Goal: Navigation & Orientation: Find specific page/section

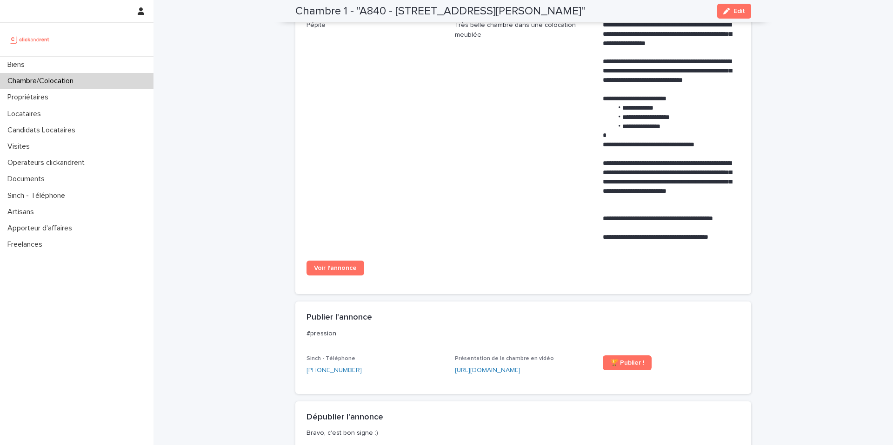
scroll to position [403, 0]
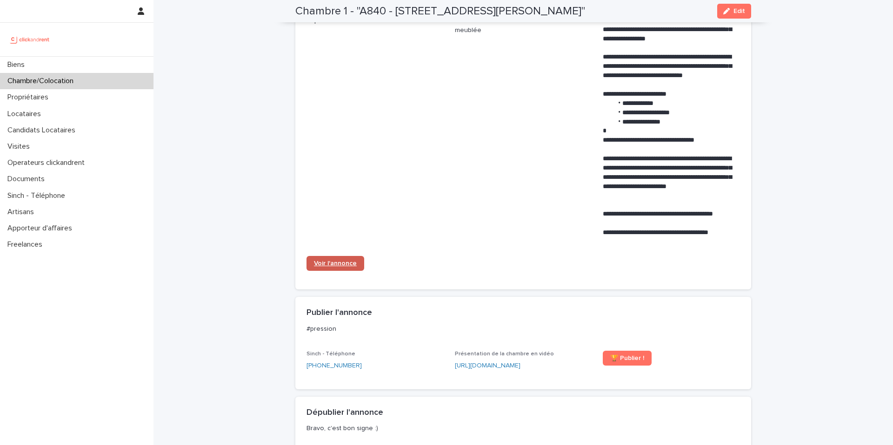
click at [346, 266] on link "Voir l'annonce" at bounding box center [335, 263] width 58 height 15
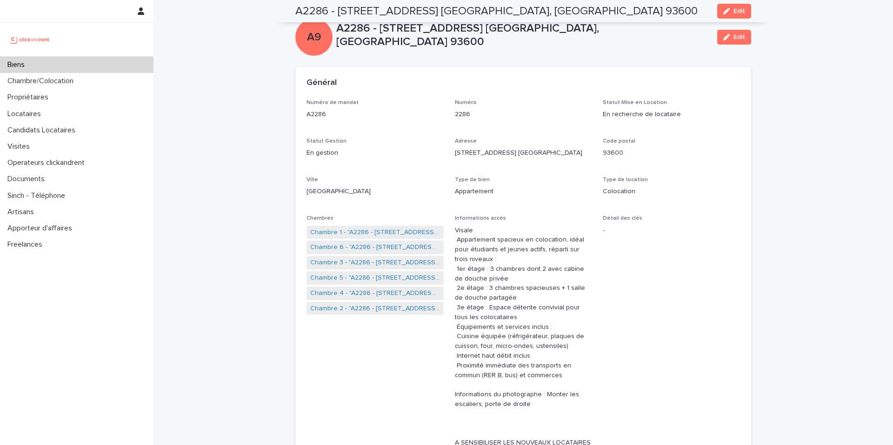
scroll to position [644, 0]
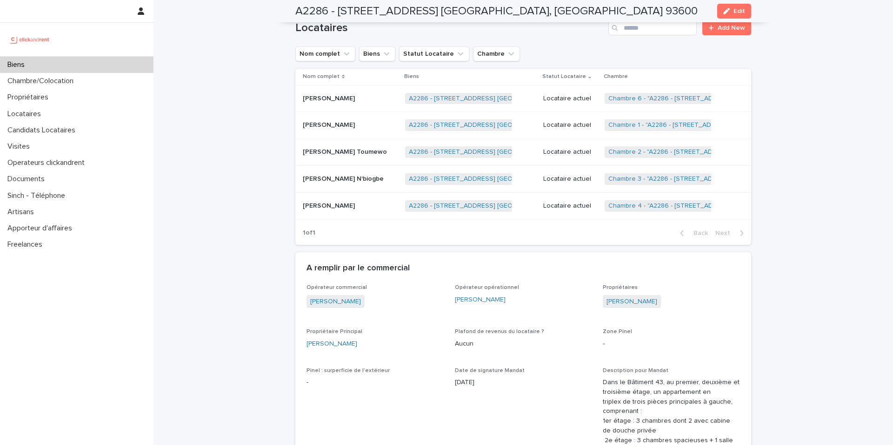
click at [93, 60] on div "Biens" at bounding box center [76, 65] width 153 height 16
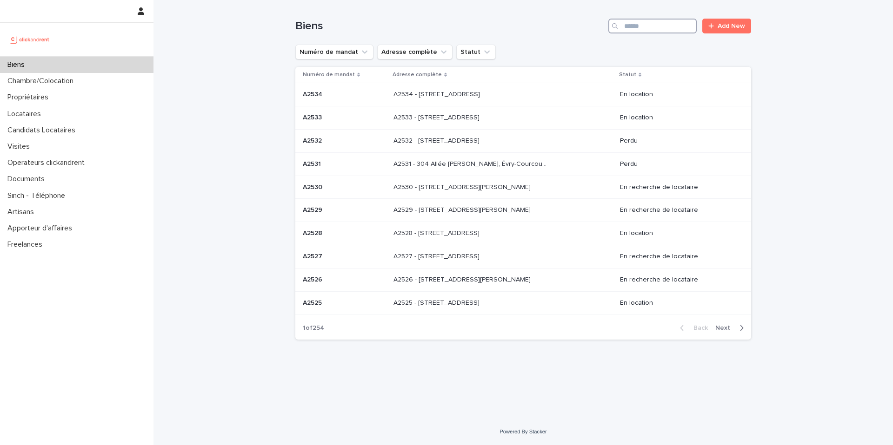
click at [665, 32] on input "Search" at bounding box center [652, 26] width 88 height 15
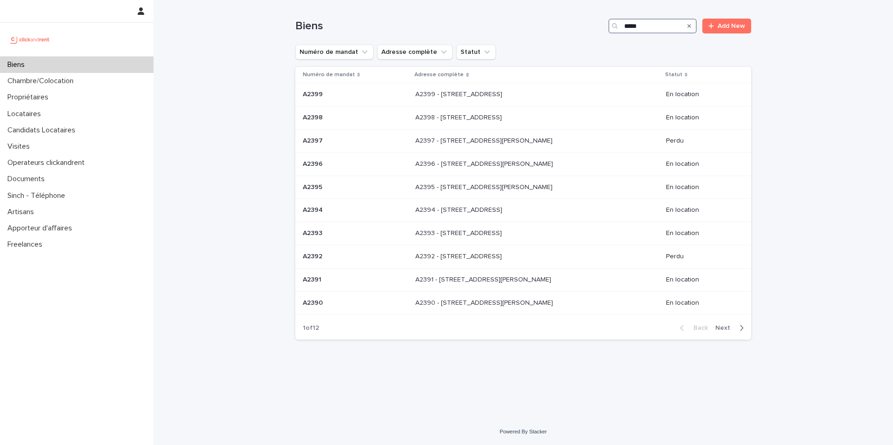
type input "*****"
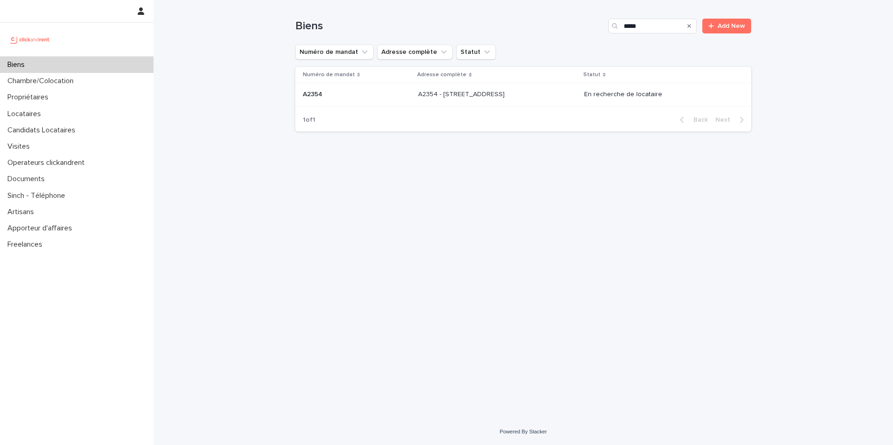
click at [506, 93] on p "A2354 - 2 place d'Allemagne, Massy 91300" at bounding box center [462, 94] width 88 height 10
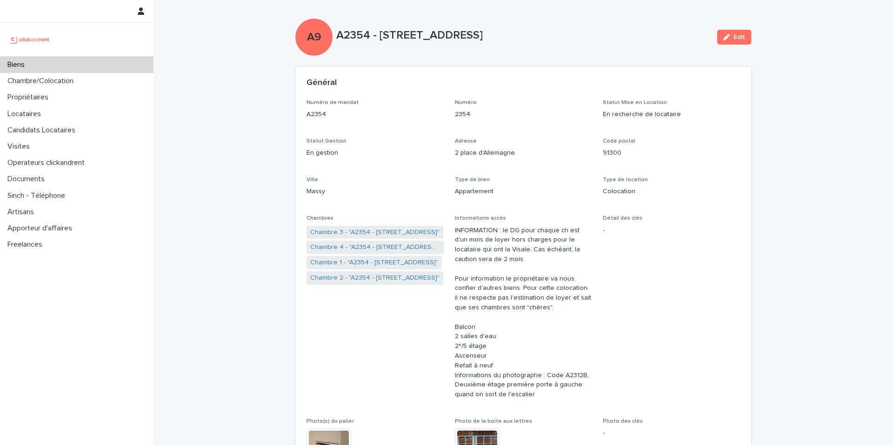
click at [96, 65] on div "Biens" at bounding box center [76, 65] width 153 height 16
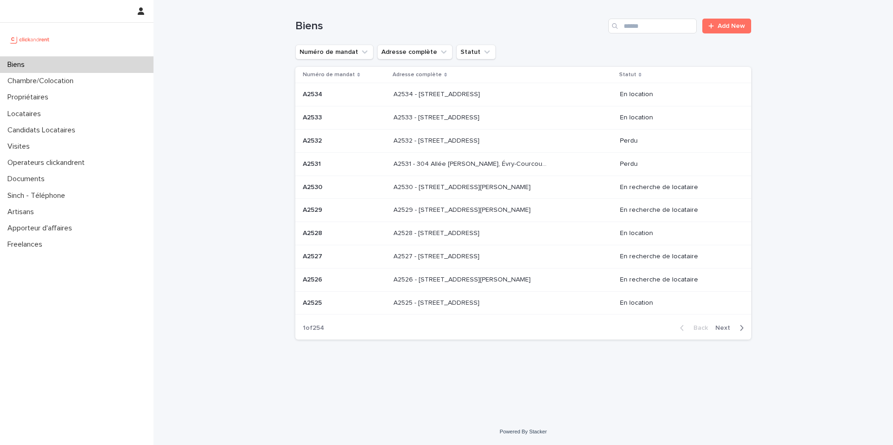
click at [659, 17] on div "Biens Add New" at bounding box center [523, 22] width 456 height 45
click at [656, 24] on input "Search" at bounding box center [652, 26] width 88 height 15
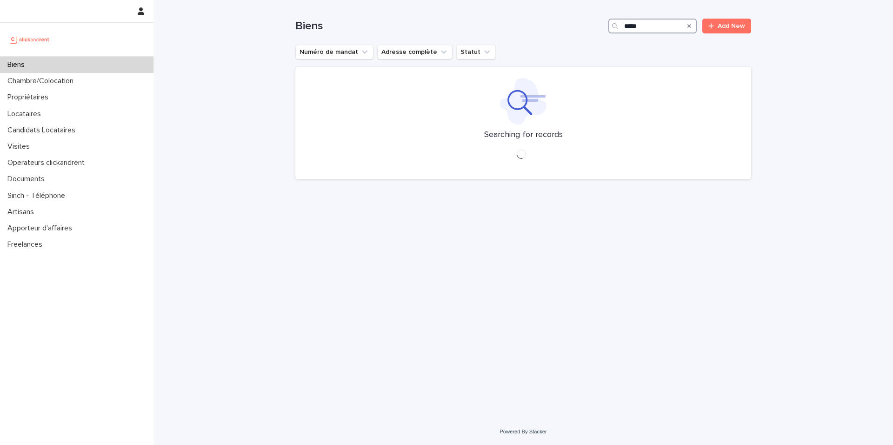
type input "*****"
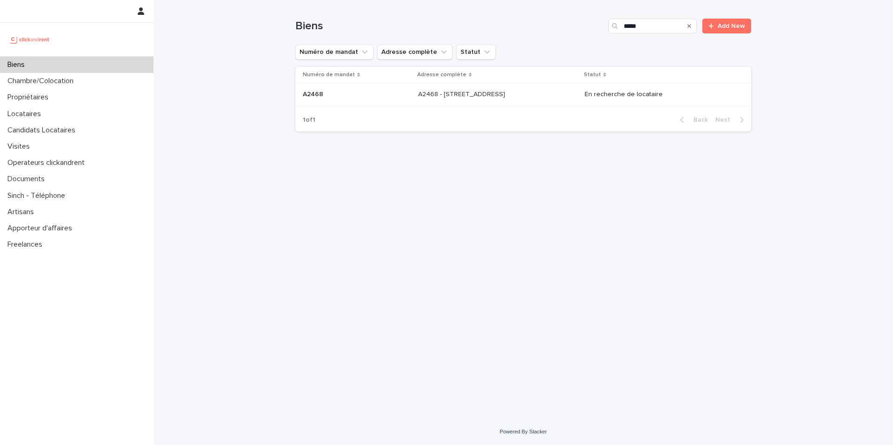
click at [507, 93] on p "A2468 - 19 Avenue Nationale, Massy 91300" at bounding box center [462, 94] width 89 height 10
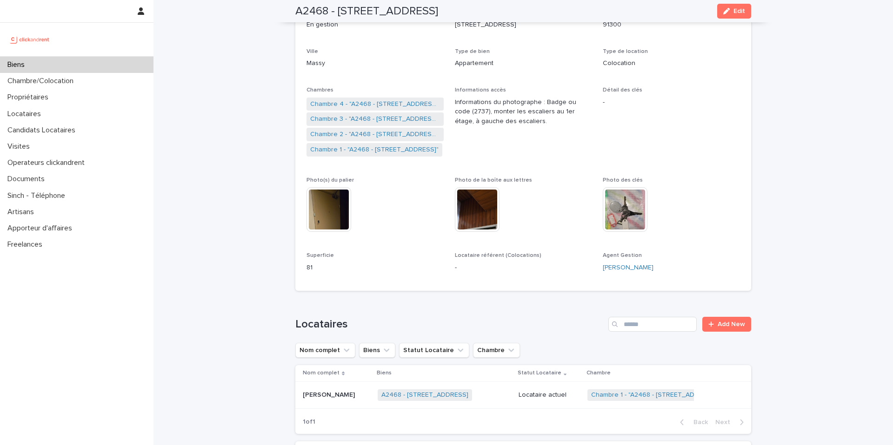
scroll to position [123, 0]
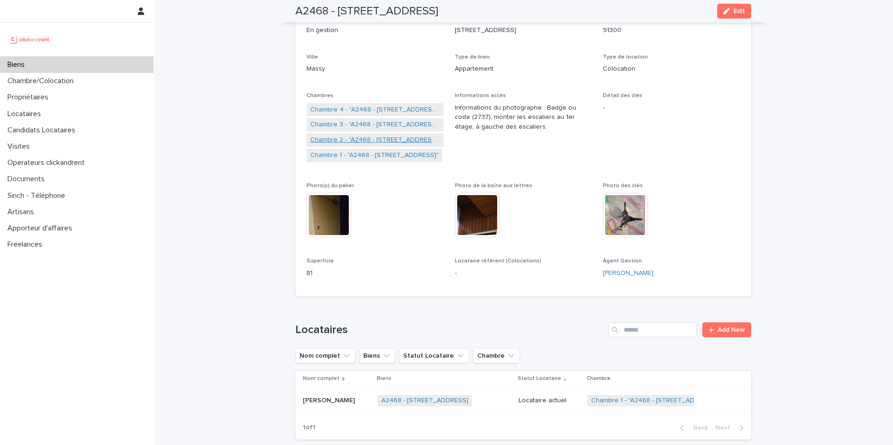
click at [369, 142] on link "Chambre 2 - "A2468 - 19 Avenue Nationale, Massy 91300"" at bounding box center [375, 140] width 130 height 10
